Goal: Navigation & Orientation: Go to known website

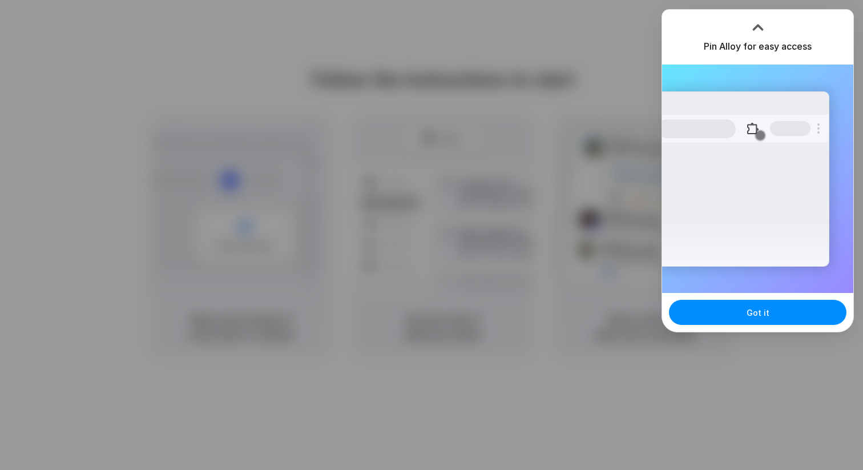
click at [633, 92] on div at bounding box center [431, 235] width 863 height 470
click at [771, 314] on button "Got it" at bounding box center [757, 312] width 177 height 25
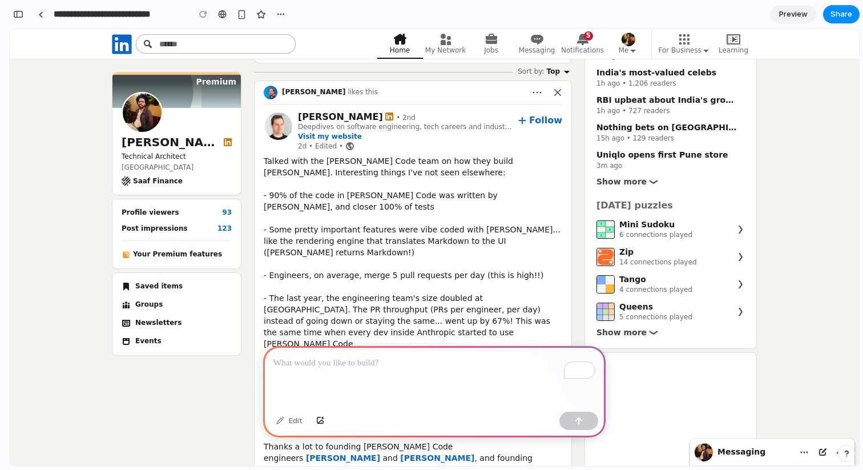
scroll to position [78, 0]
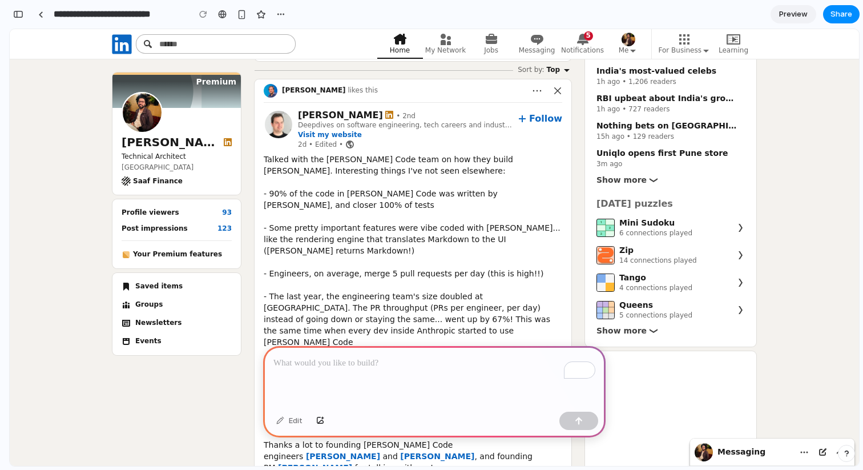
click at [374, 202] on div "Talked with the Claude Code team on how they build Claude Code. Interesting thi…" at bounding box center [413, 312] width 298 height 319
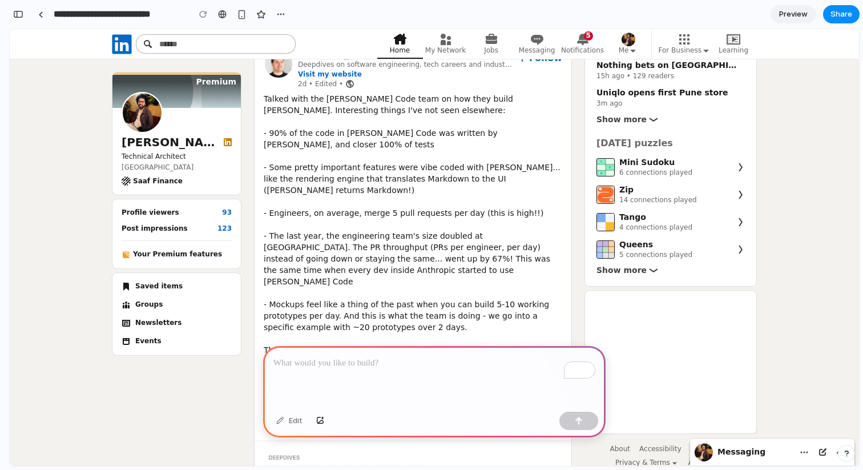
scroll to position [124, 0]
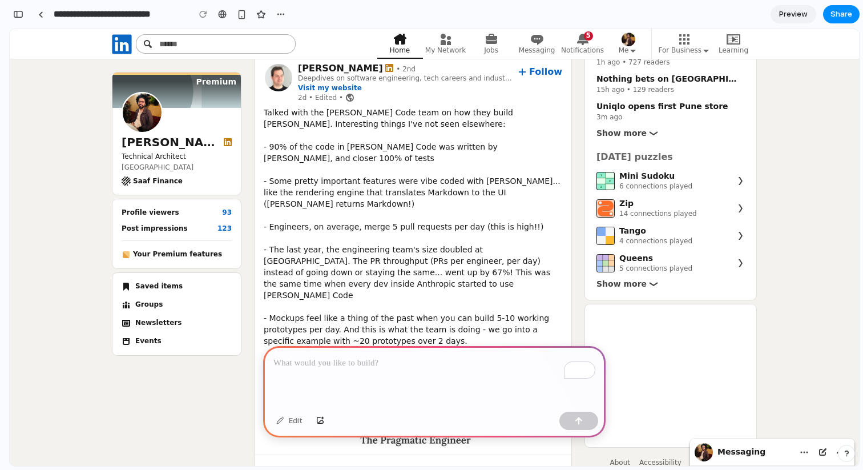
click at [168, 155] on p "Technical Architect" at bounding box center [177, 156] width 110 height 9
click at [152, 229] on span "Post impressions" at bounding box center [155, 228] width 66 height 8
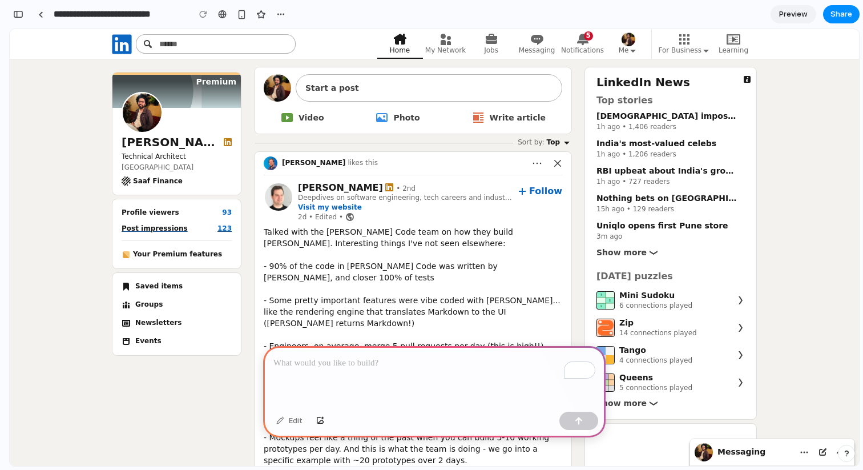
scroll to position [0, 0]
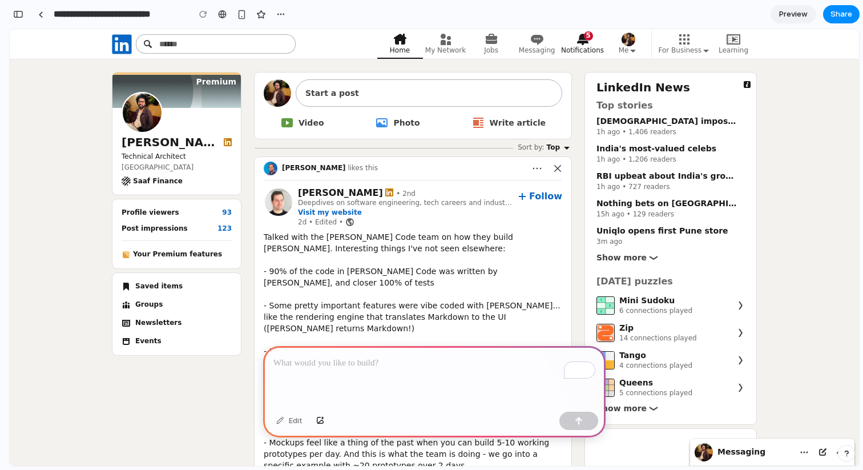
click at [580, 36] on icon "Primary Navigation" at bounding box center [582, 39] width 11 height 11
click at [621, 123] on div "US imposes 100% drug tariffs" at bounding box center [672, 121] width 153 height 14
click at [636, 39] on button "Me" at bounding box center [628, 44] width 46 height 30
click at [631, 50] on use "Primary Navigation" at bounding box center [633, 51] width 6 height 3
click at [633, 47] on icon "Primary Navigation" at bounding box center [632, 50] width 9 height 9
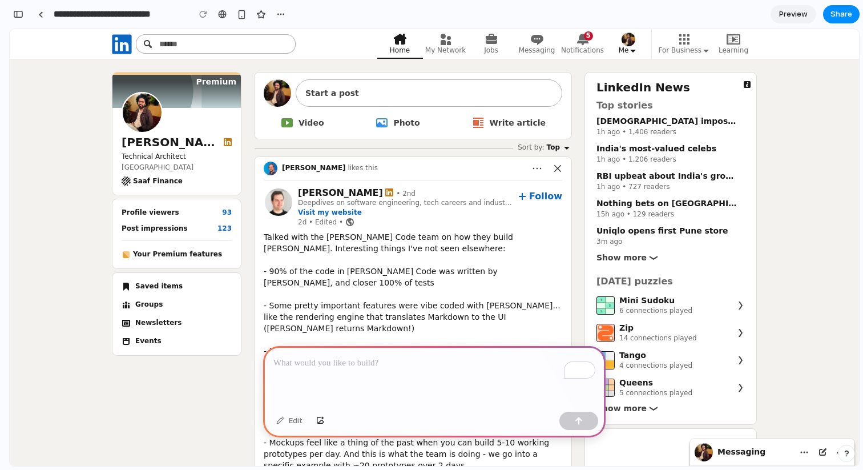
click at [633, 47] on icon "Primary Navigation" at bounding box center [632, 50] width 9 height 9
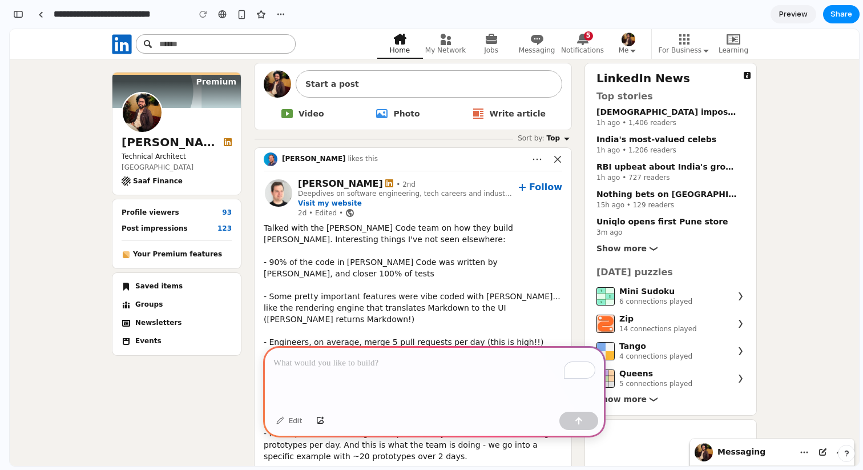
scroll to position [15, 0]
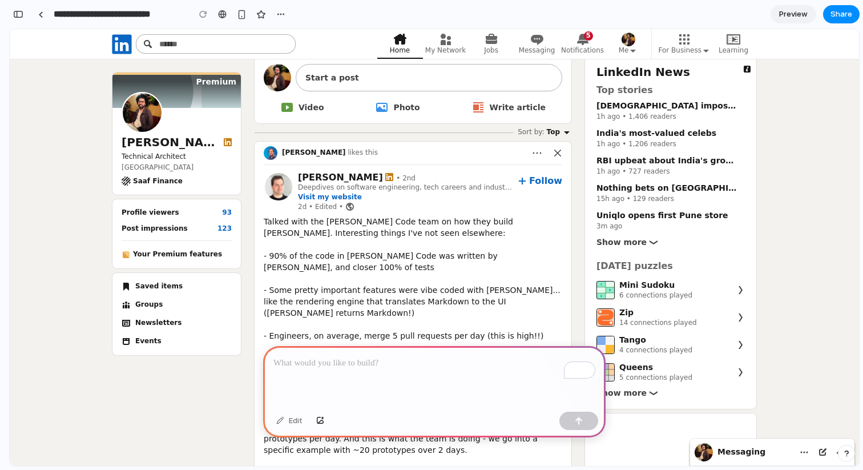
click at [786, 14] on span "Preview" at bounding box center [793, 14] width 29 height 11
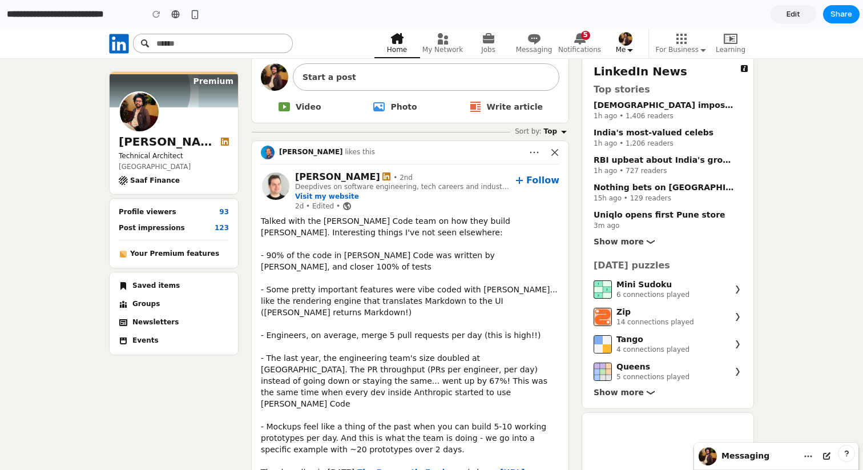
click at [629, 47] on icon "Primary Navigation" at bounding box center [629, 50] width 9 height 9
click at [625, 53] on span "Me" at bounding box center [625, 50] width 19 height 9
click at [435, 43] on link "My Network" at bounding box center [443, 44] width 46 height 30
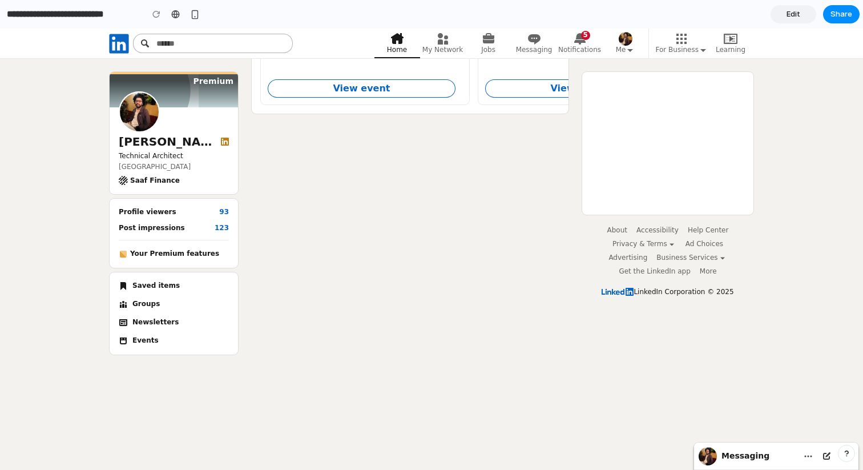
scroll to position [1198, 0]
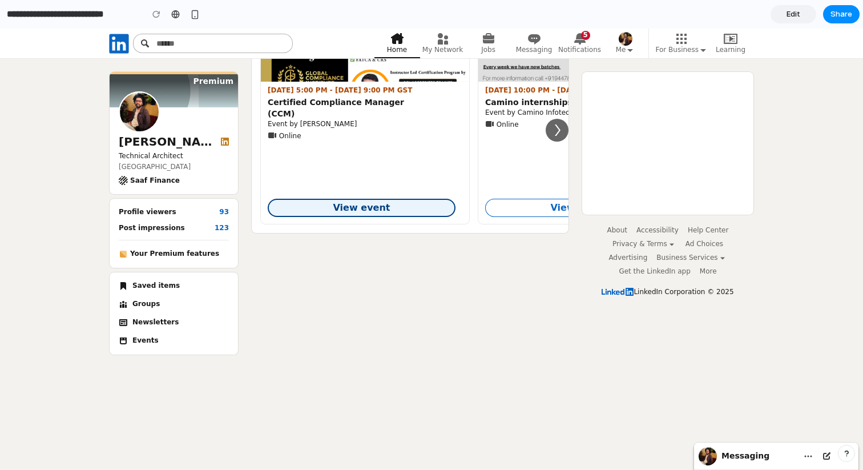
click at [412, 199] on link "View event" at bounding box center [362, 208] width 188 height 18
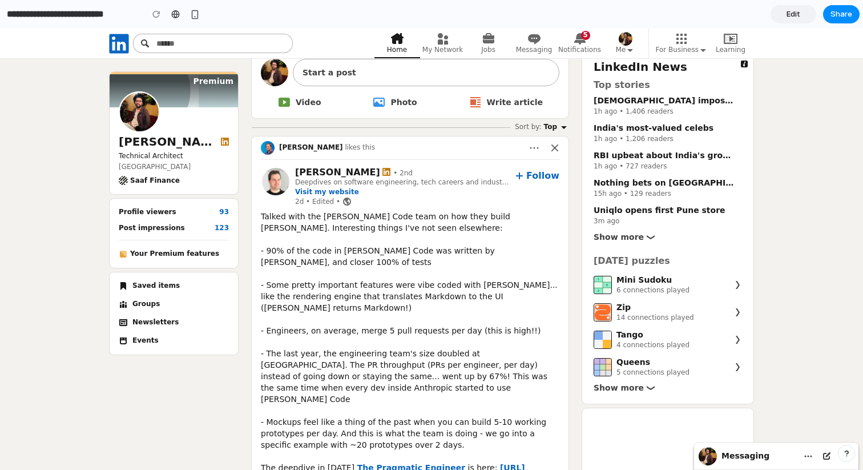
scroll to position [0, 0]
